Goal: Transaction & Acquisition: Subscribe to service/newsletter

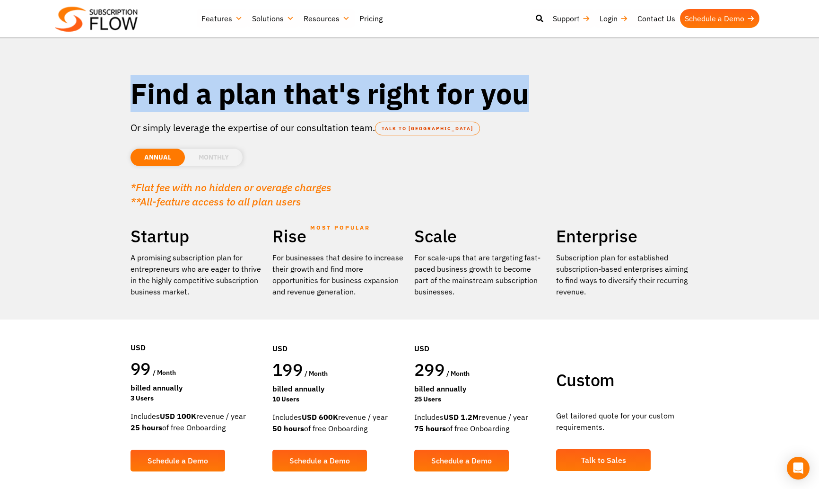
drag, startPoint x: 448, startPoint y: 108, endPoint x: 535, endPoint y: 115, distance: 87.3
click at [529, 114] on section "Find a plan that's right for you Or simply leverage the expertise of our consul…" at bounding box center [409, 261] width 819 height 523
click at [535, 115] on div "Find a plan that's right for you" at bounding box center [410, 98] width 558 height 45
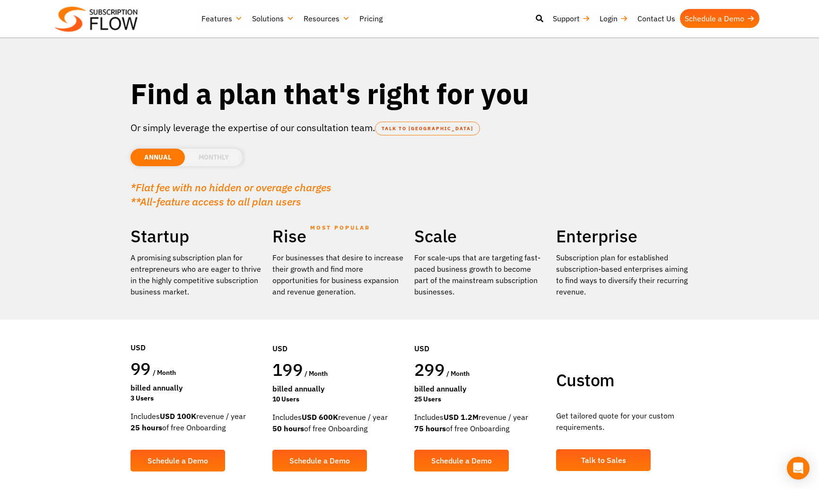
click at [535, 115] on div "Find a plan that's right for you" at bounding box center [410, 98] width 558 height 45
click at [199, 131] on p "Or simply leverage the expertise of our consultation team. TALK TO [GEOGRAPHIC_…" at bounding box center [410, 128] width 558 height 14
click at [584, 154] on div "ANNUAL MONTHLY USD EUR GPB AUD CAD" at bounding box center [410, 152] width 558 height 36
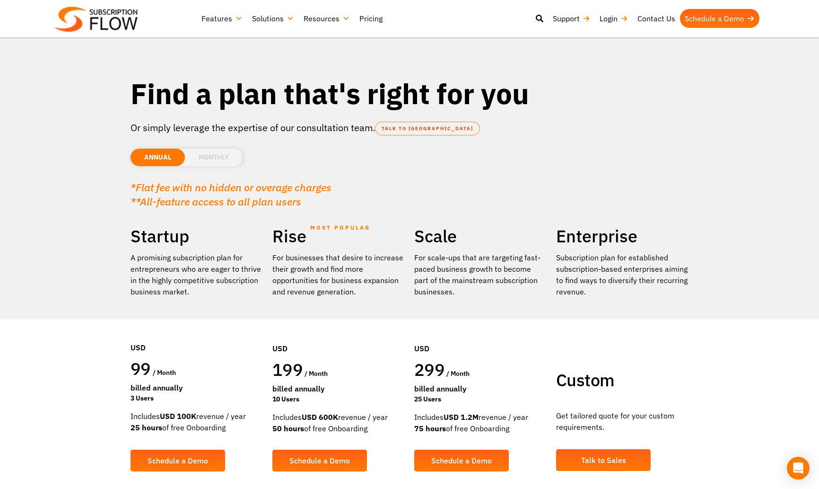
click at [499, 130] on p "Or simply leverage the expertise of our consultation team. TALK TO [GEOGRAPHIC_…" at bounding box center [410, 128] width 558 height 14
